Goal: Find specific page/section

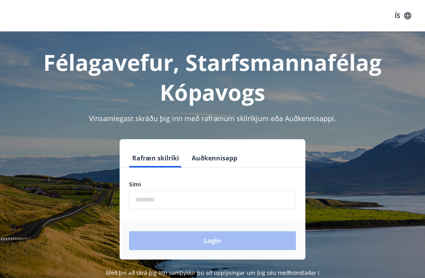
click at [218, 197] on input "phone" at bounding box center [212, 199] width 167 height 19
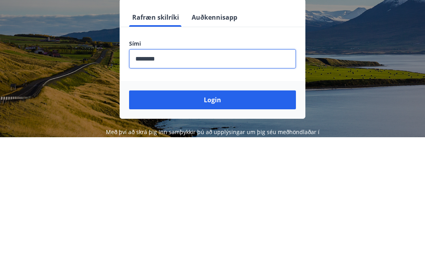
type input "********"
click at [226, 231] on button "Login" at bounding box center [212, 240] width 167 height 19
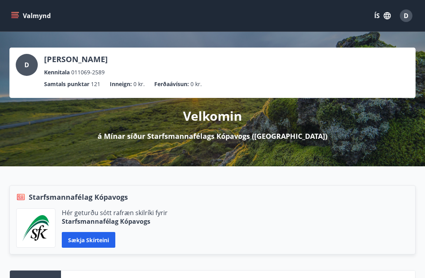
click at [23, 15] on button "Valmynd" at bounding box center [31, 16] width 44 height 14
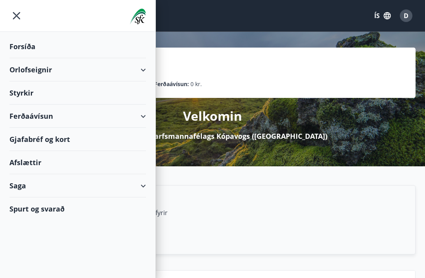
click at [73, 135] on div "Gjafabréf og kort" at bounding box center [77, 139] width 136 height 23
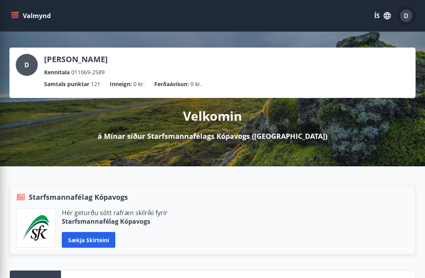
click at [405, 16] on span "D" at bounding box center [405, 15] width 5 height 9
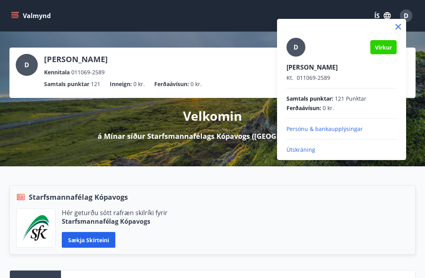
click at [298, 152] on p "Útskráning" at bounding box center [341, 150] width 110 height 8
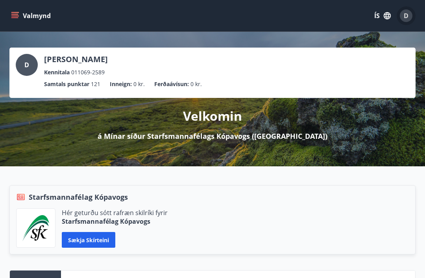
click at [403, 18] on div "D" at bounding box center [405, 15] width 13 height 13
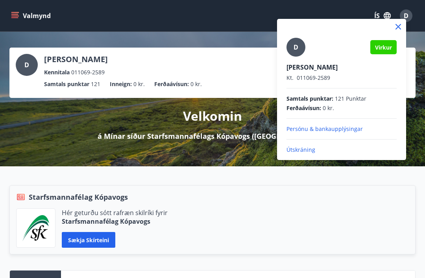
click at [300, 152] on p "Útskráning" at bounding box center [341, 150] width 110 height 8
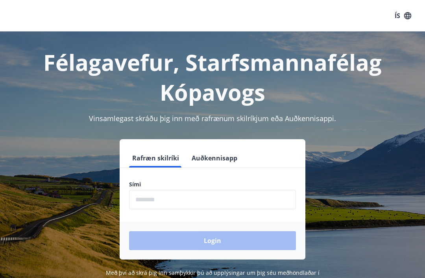
click at [205, 199] on input "phone" at bounding box center [212, 199] width 167 height 19
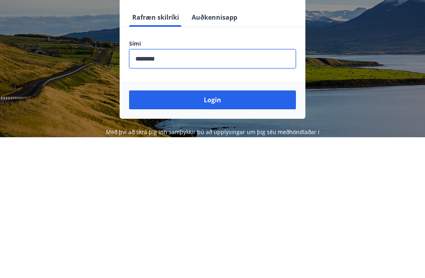
type input "********"
click at [228, 231] on button "Login" at bounding box center [212, 240] width 167 height 19
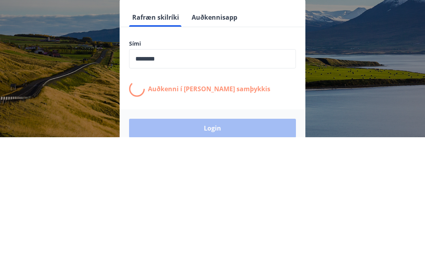
scroll to position [121, 0]
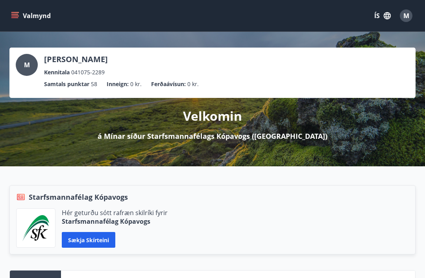
click at [20, 15] on button "Valmynd" at bounding box center [31, 16] width 44 height 14
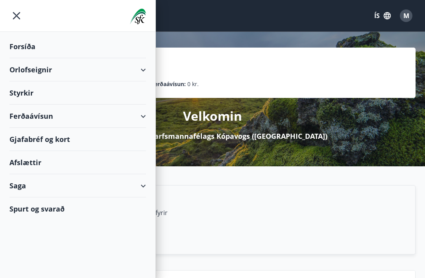
click at [75, 141] on div "Gjafabréf og kort" at bounding box center [77, 139] width 136 height 23
click at [407, 17] on span "M" at bounding box center [406, 15] width 6 height 9
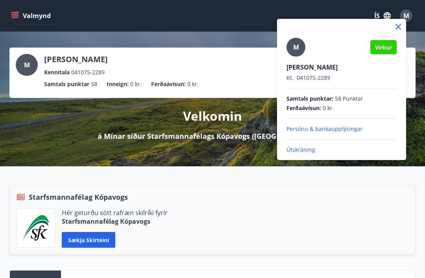
click at [307, 147] on p "Útskráning" at bounding box center [341, 150] width 110 height 8
